Goal: Task Accomplishment & Management: Complete application form

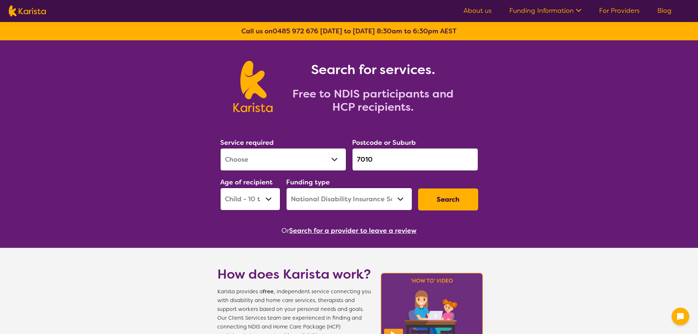
select select "[MEDICAL_DATA]"
select select "CH"
select select "NDIS"
drag, startPoint x: 378, startPoint y: 162, endPoint x: 355, endPoint y: 162, distance: 23.1
click at [355, 162] on input "7010" at bounding box center [415, 159] width 126 height 23
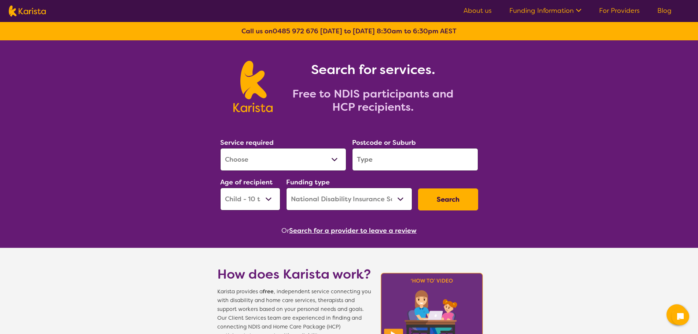
paste input "2484"
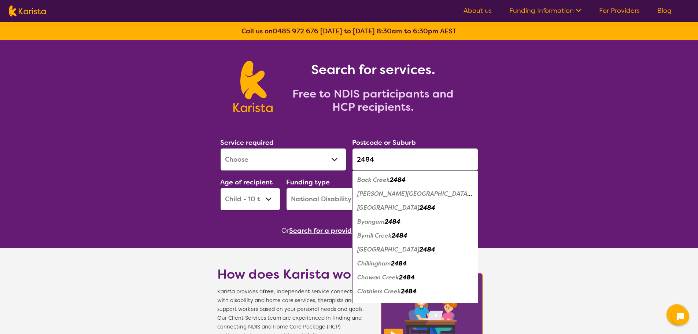
type input "2484"
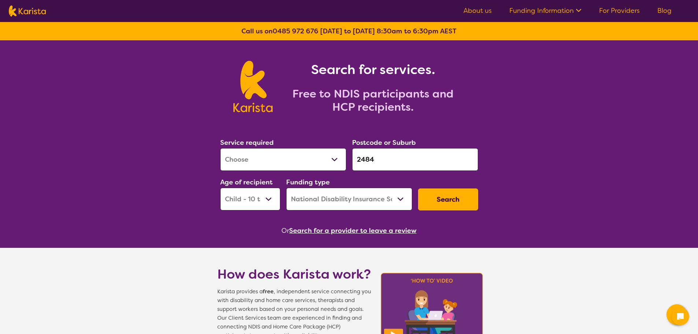
click at [450, 196] on button "Search" at bounding box center [448, 199] width 60 height 22
